Goal: Transaction & Acquisition: Purchase product/service

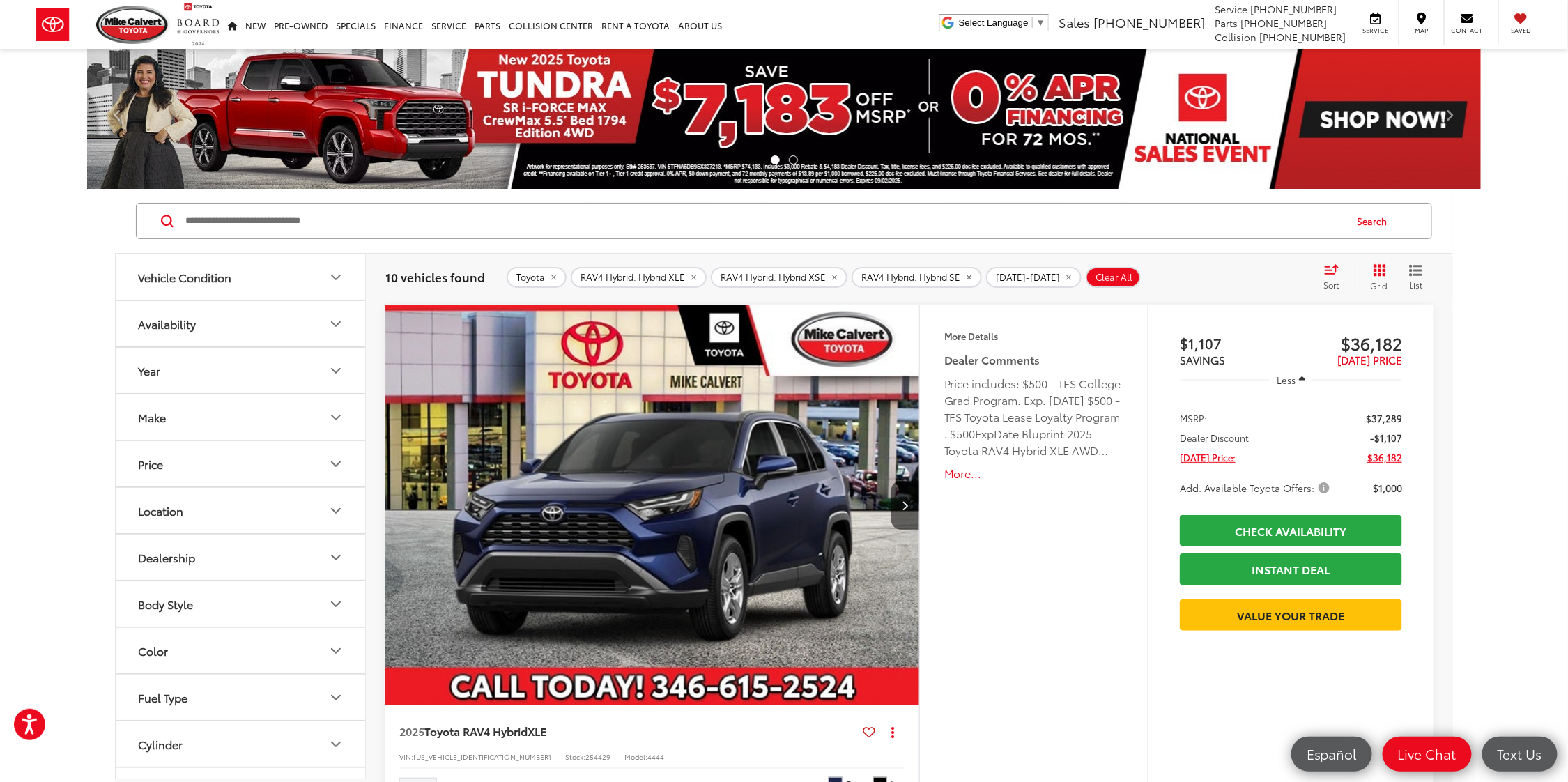
click at [839, 275] on icon "remove RAV4%20Hybrid: Hybrid%20XSE" at bounding box center [834, 278] width 9 height 9
click at [825, 278] on icon "remove RAV4%20Hybrid: Hybrid%20SE" at bounding box center [823, 278] width 5 height 5
click at [335, 412] on icon "Make" at bounding box center [335, 417] width 17 height 17
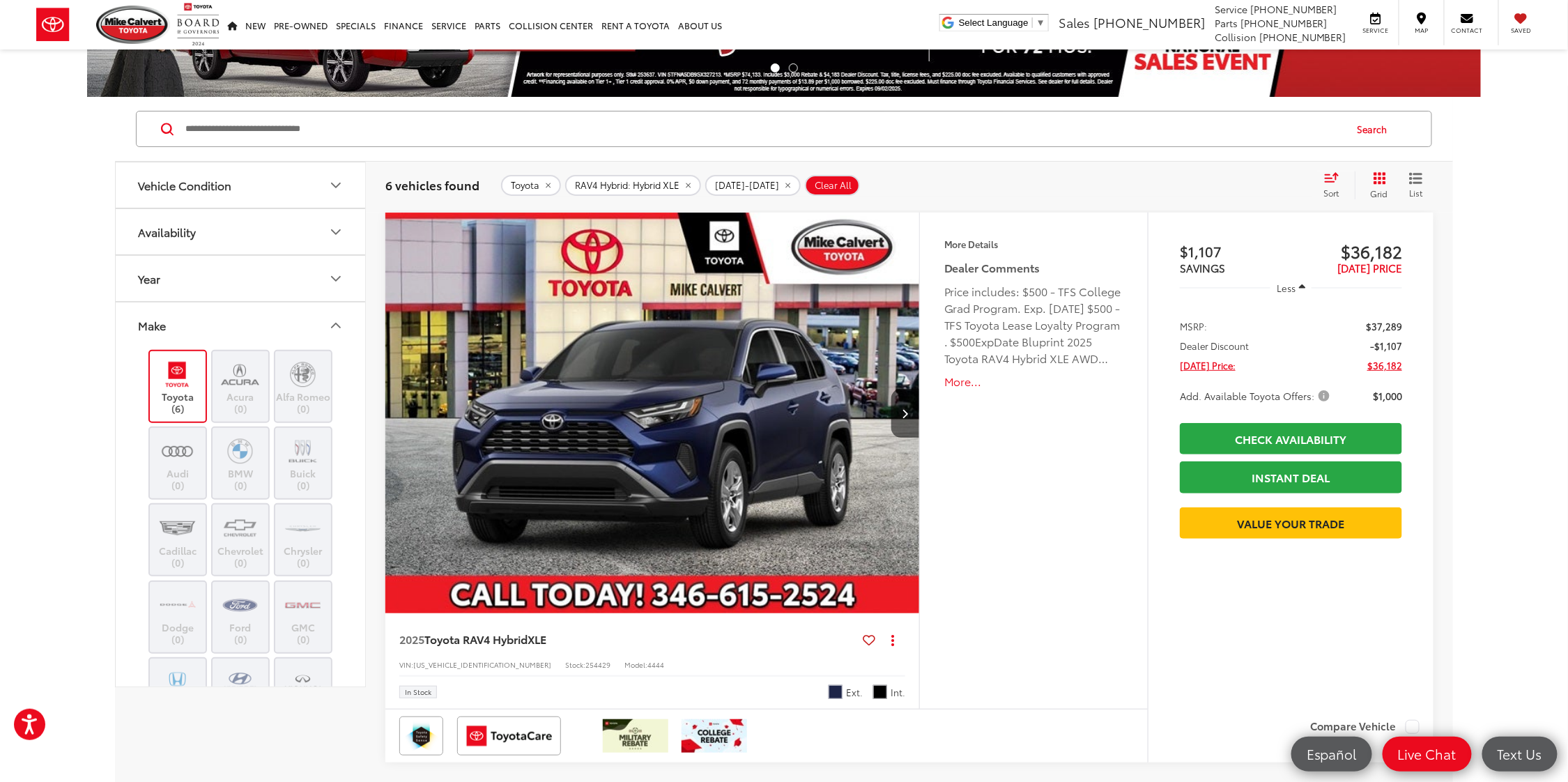
scroll to position [325, 0]
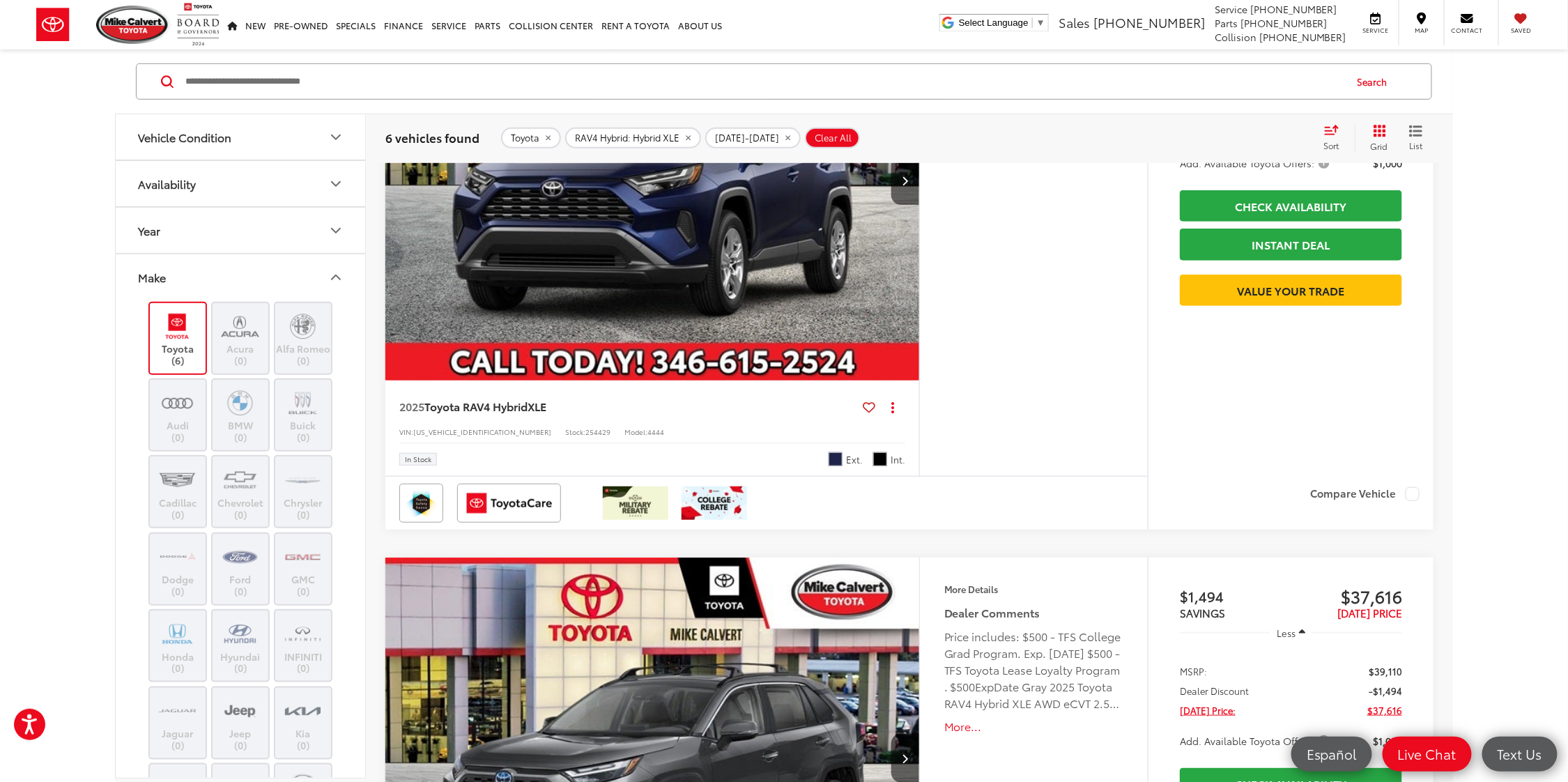
click at [340, 273] on icon "Make" at bounding box center [335, 276] width 17 height 17
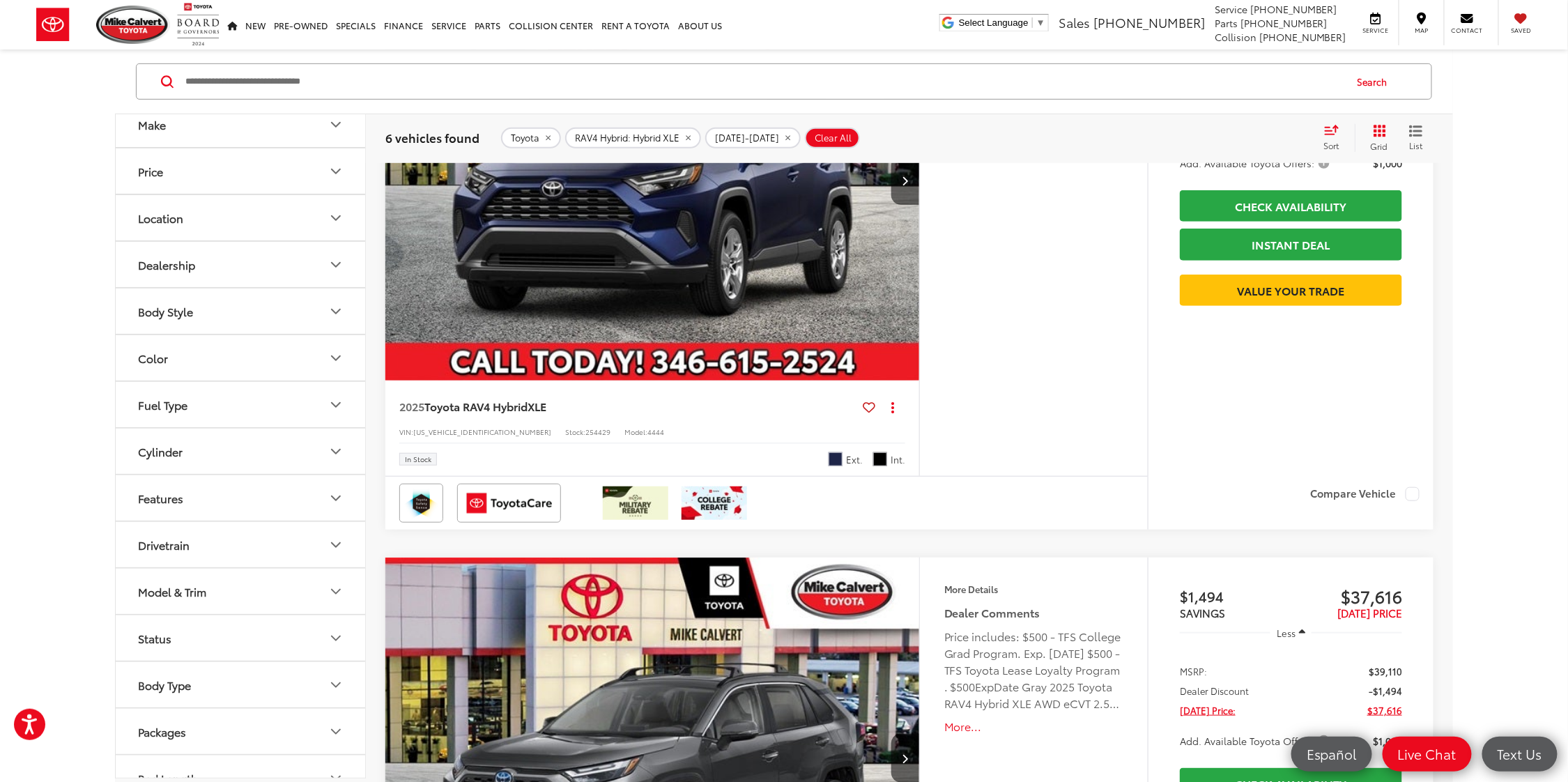
scroll to position [165, 0]
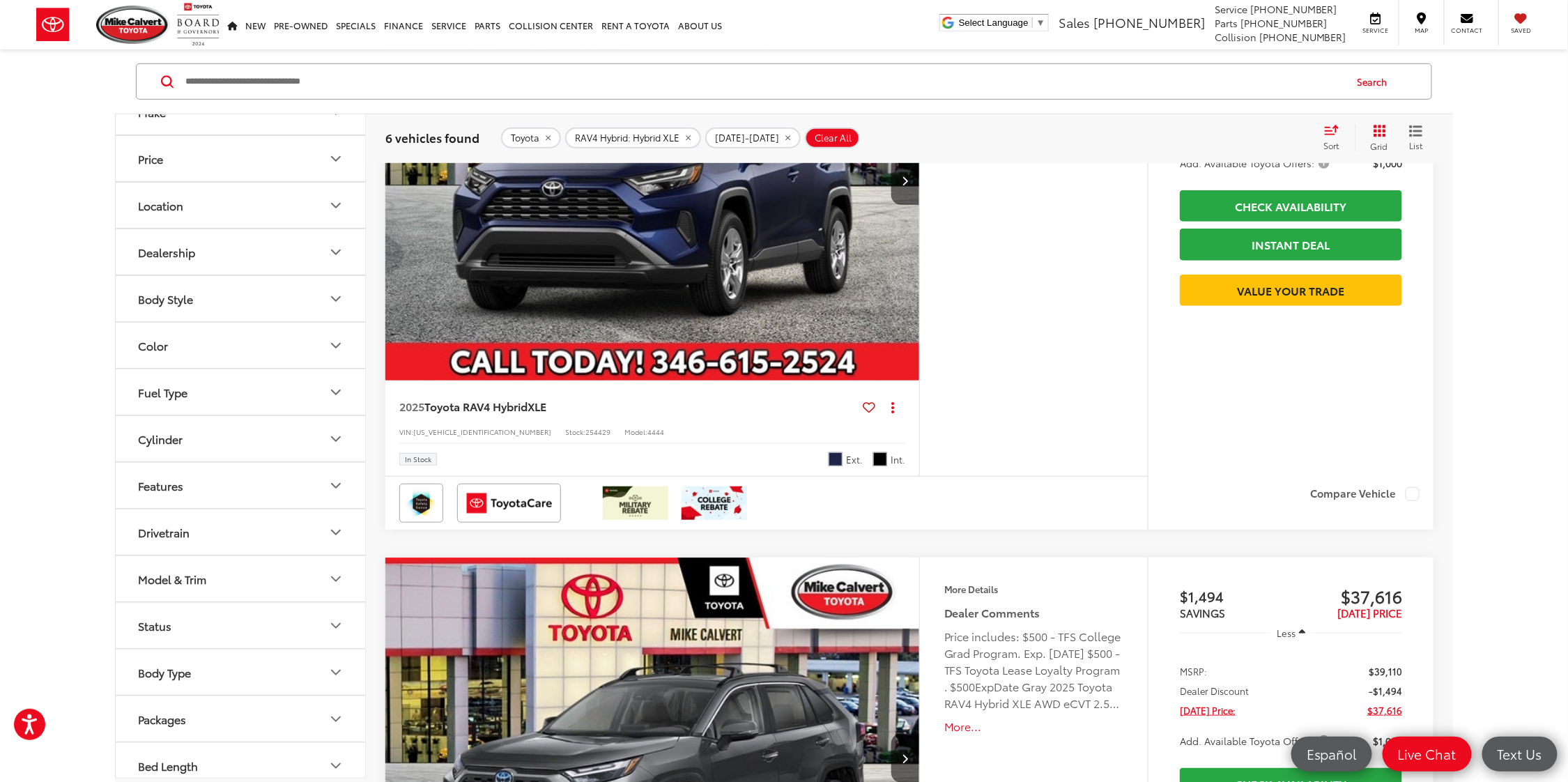
click at [338, 577] on icon "Model & Trim" at bounding box center [336, 578] width 9 height 4
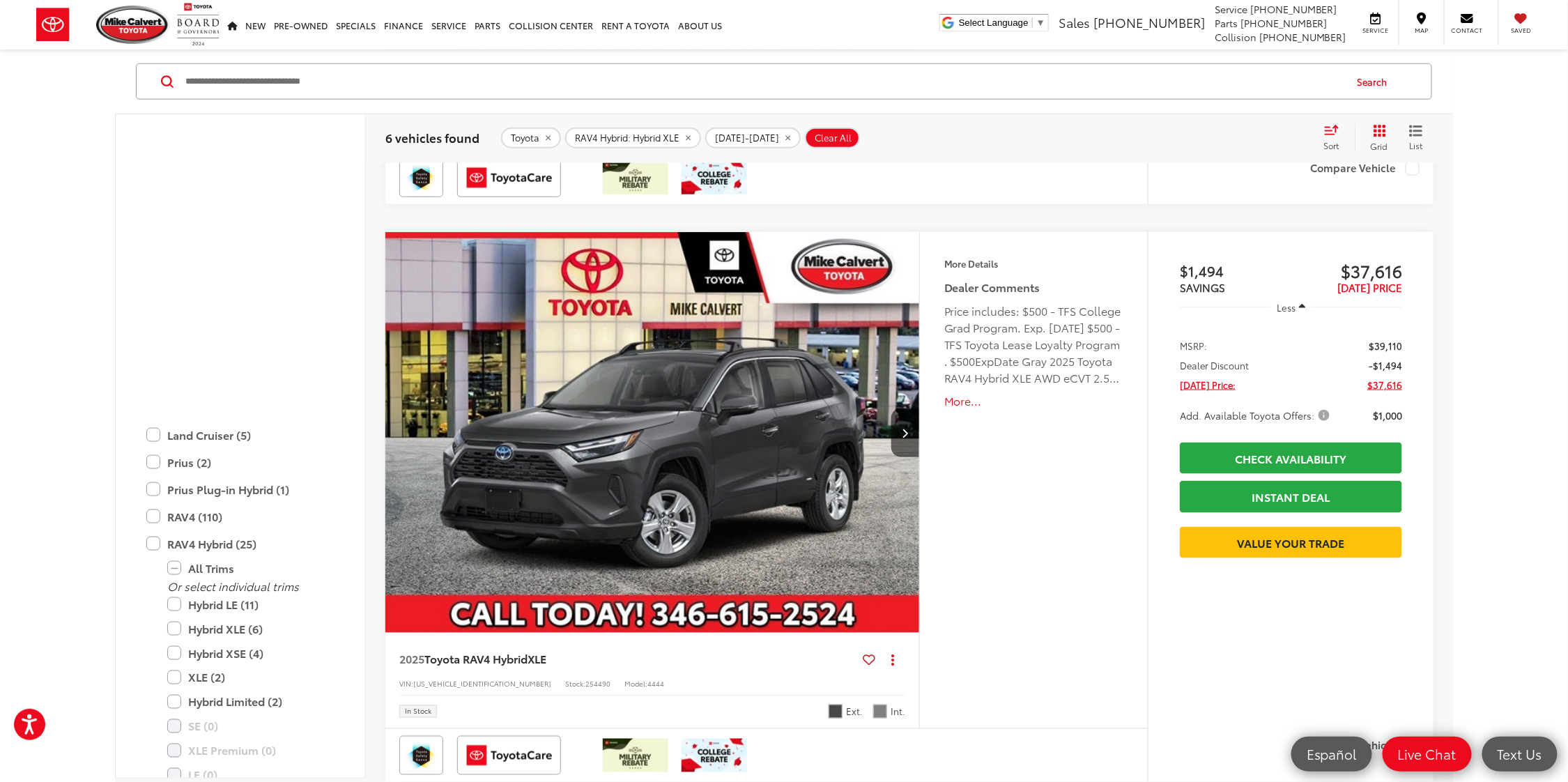
scroll to position [1133, 0]
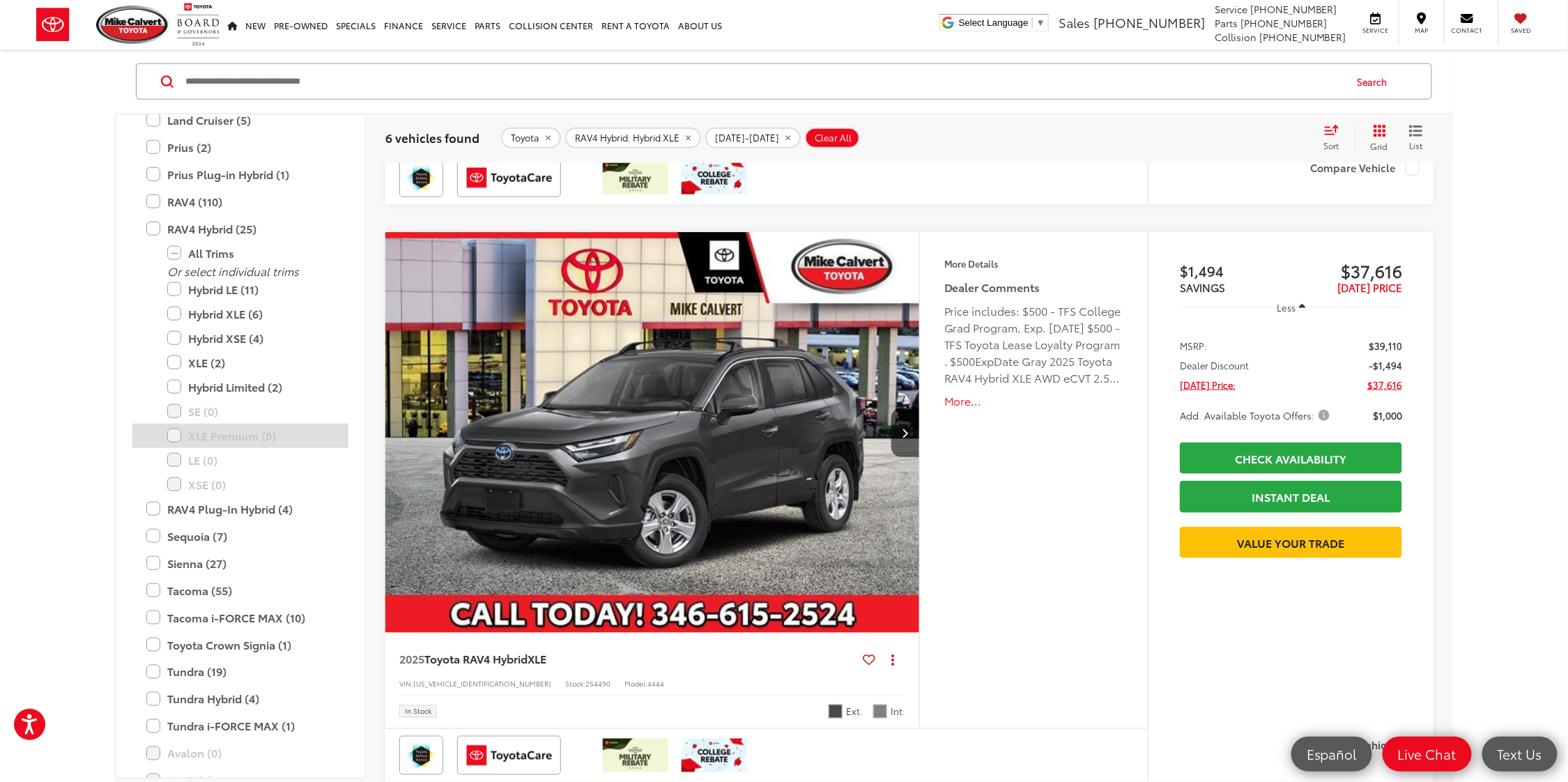
click at [169, 430] on label "XLE Premium (0)" at bounding box center [250, 435] width 167 height 24
click at [175, 333] on label "Hybrid XSE (4)" at bounding box center [250, 338] width 167 height 24
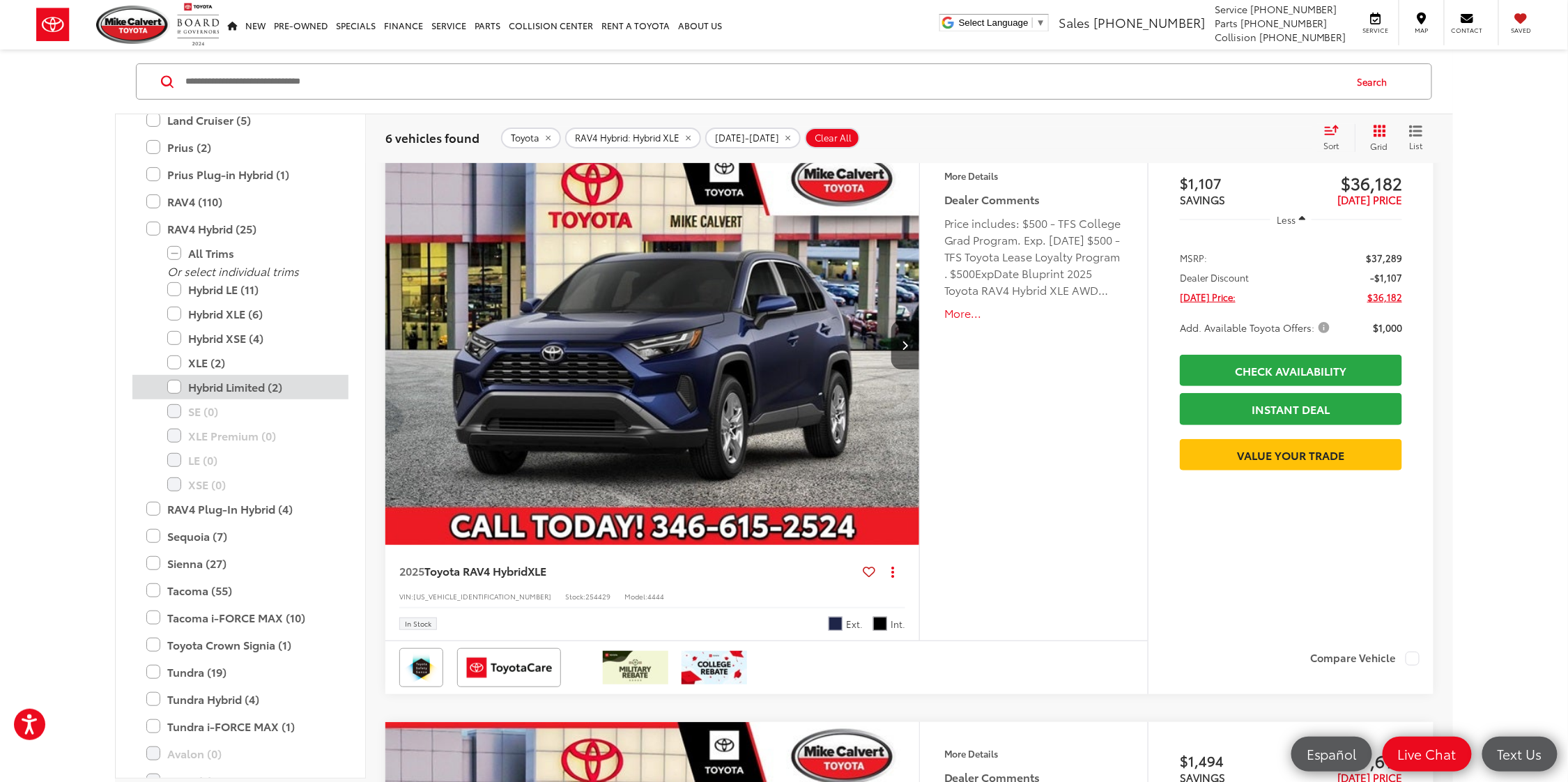
scroll to position [139, 0]
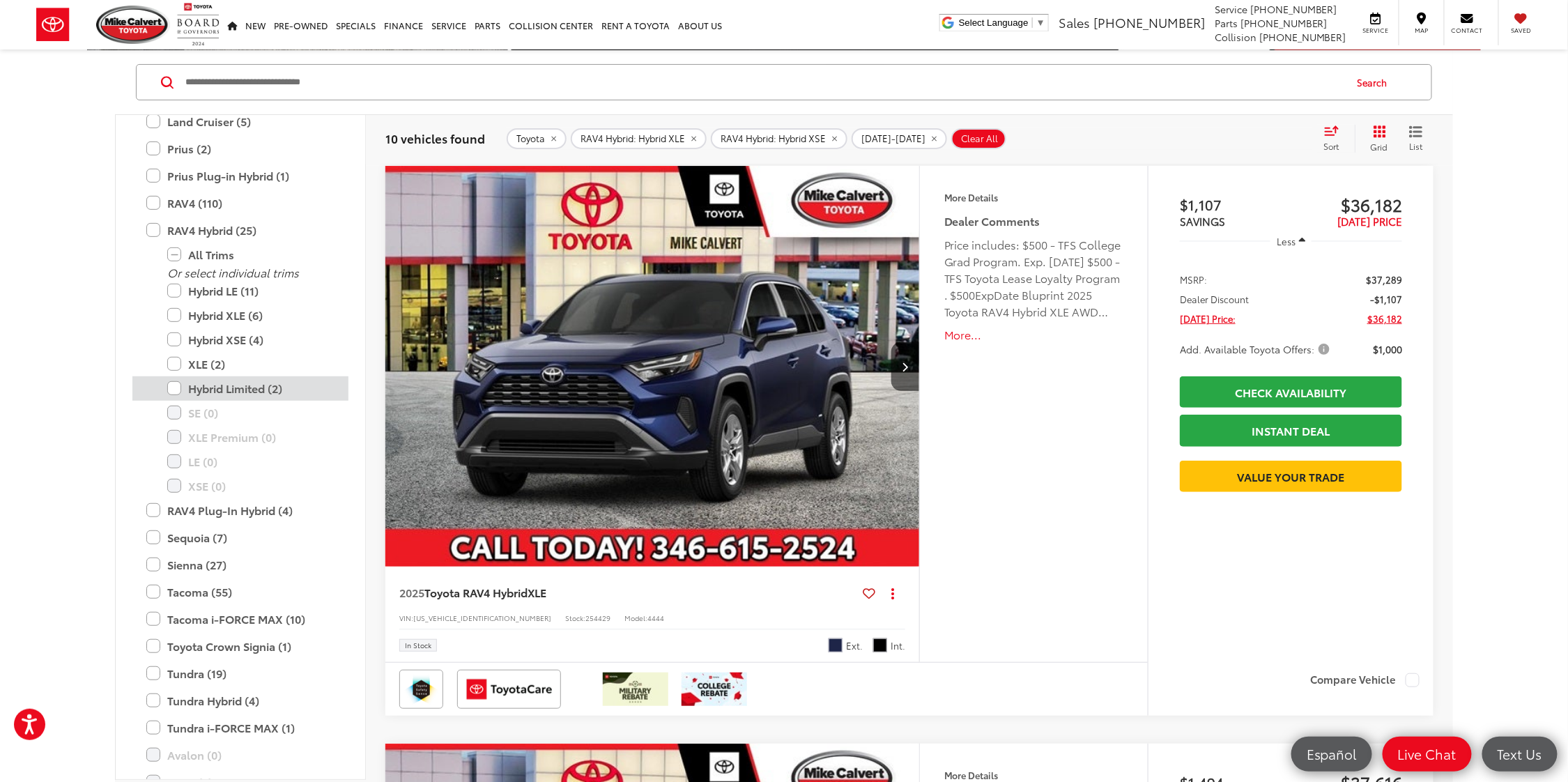
click at [173, 378] on label "Hybrid Limited (2)" at bounding box center [250, 389] width 167 height 24
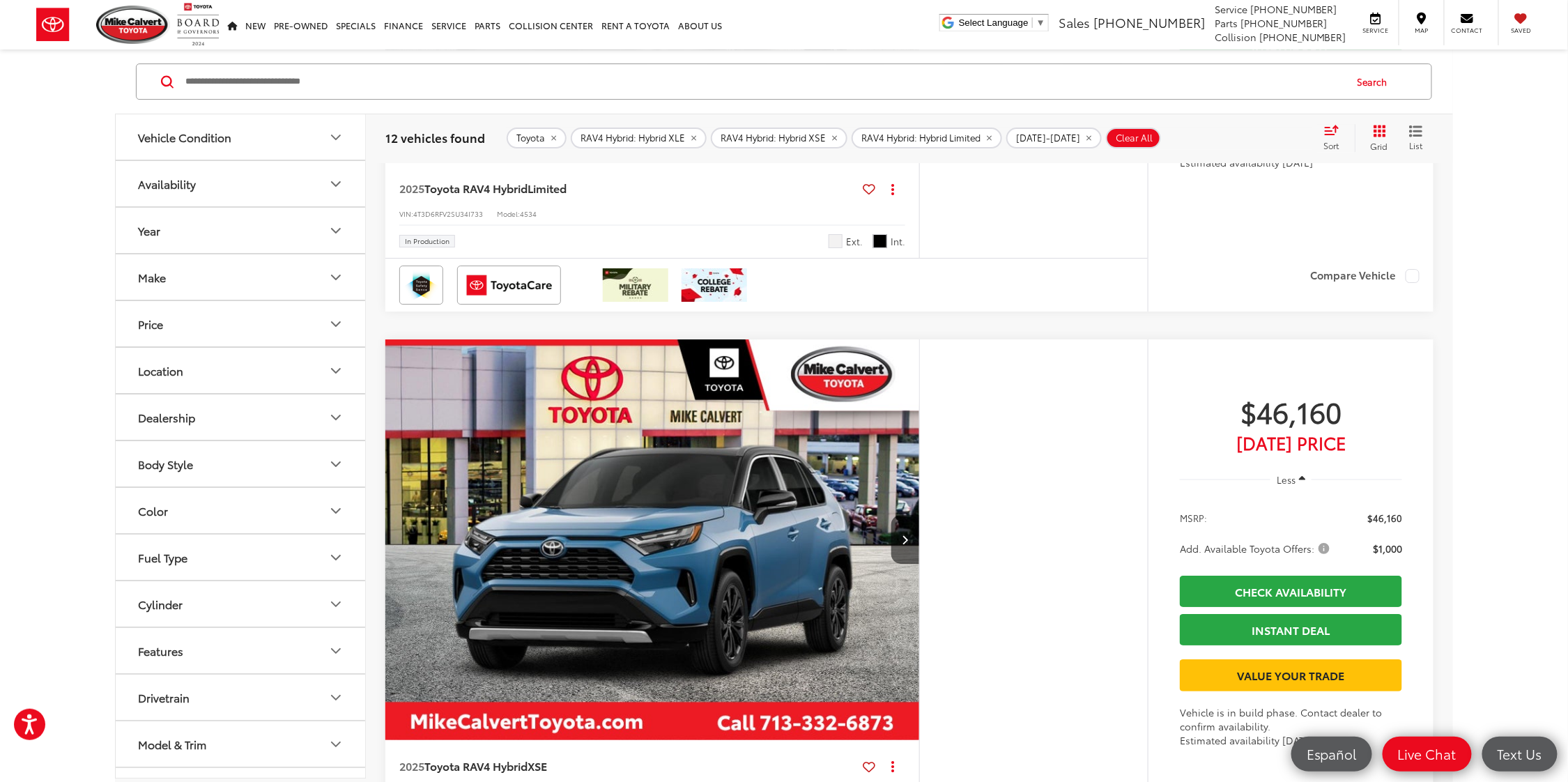
scroll to position [2603, 0]
